Goal: Transaction & Acquisition: Purchase product/service

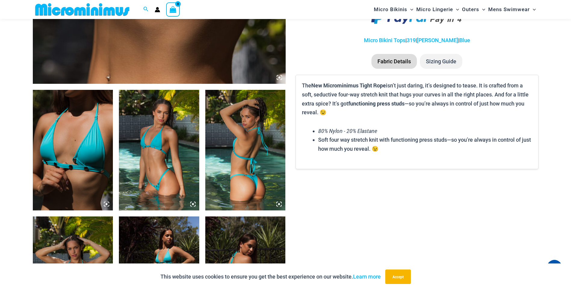
scroll to position [356, 0]
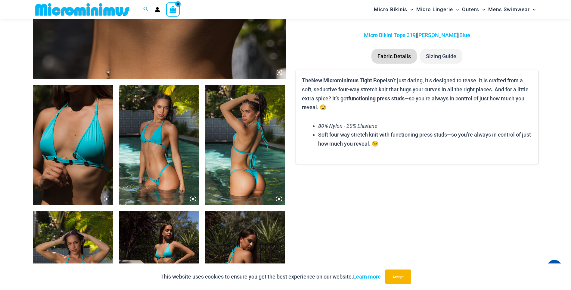
click at [175, 146] on img at bounding box center [159, 145] width 80 height 120
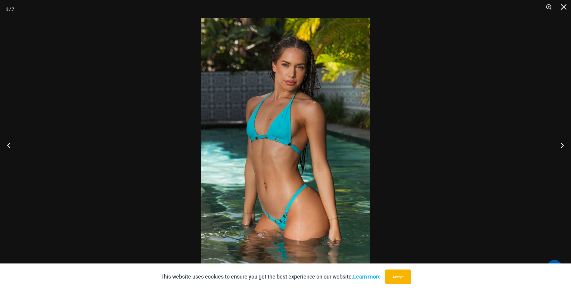
click at [258, 134] on img at bounding box center [285, 145] width 169 height 254
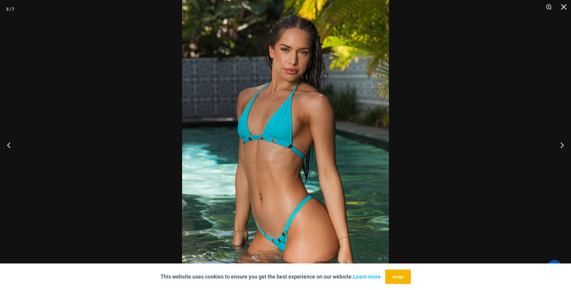
click at [294, 122] on img at bounding box center [285, 147] width 207 height 310
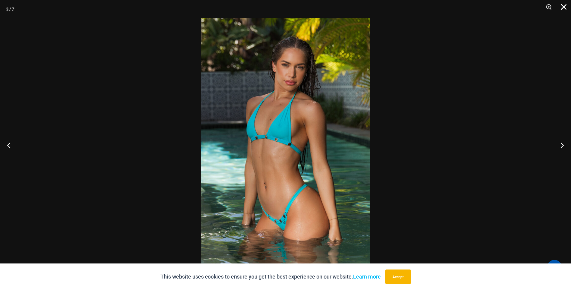
click at [564, 11] on button "Close" at bounding box center [561, 9] width 15 height 18
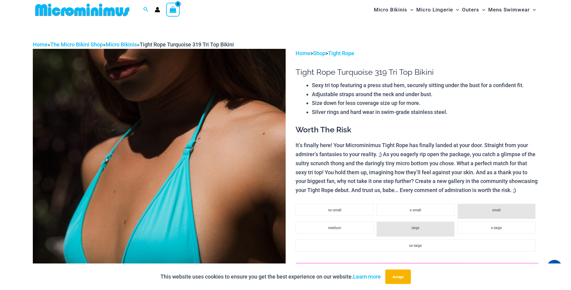
scroll to position [0, 0]
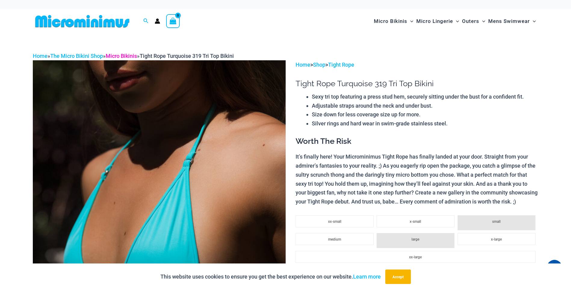
click at [123, 54] on link "Micro Bikinis" at bounding box center [121, 56] width 31 height 6
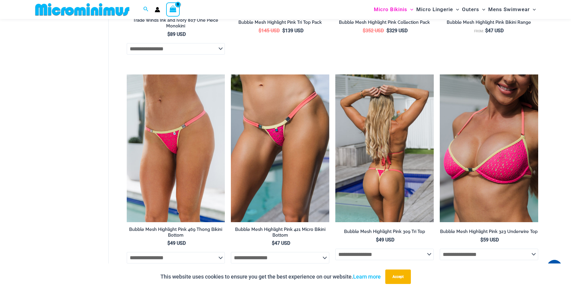
scroll to position [967, 0]
